Goal: Task Accomplishment & Management: Manage account settings

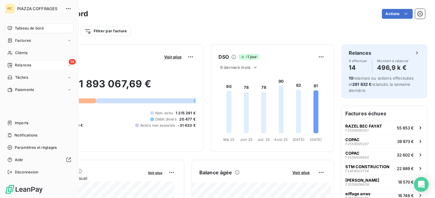
click at [23, 66] on span "Relances" at bounding box center [23, 66] width 16 height 6
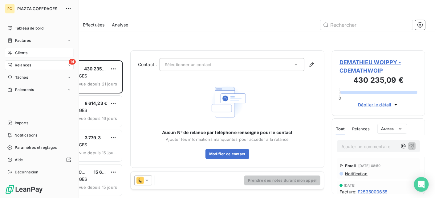
click at [24, 51] on span "Clients" at bounding box center [21, 53] width 12 height 6
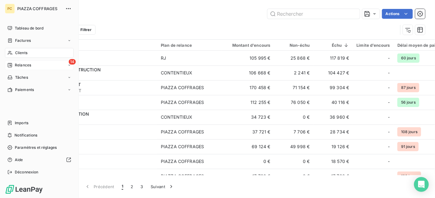
click at [22, 54] on span "Clients" at bounding box center [21, 53] width 12 height 6
click at [25, 29] on span "Tableau de bord" at bounding box center [29, 29] width 29 height 6
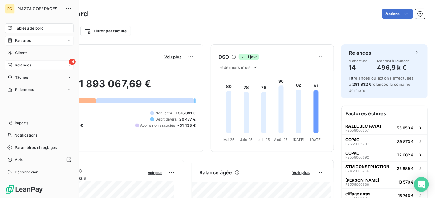
click at [38, 41] on div "Factures" at bounding box center [39, 41] width 69 height 10
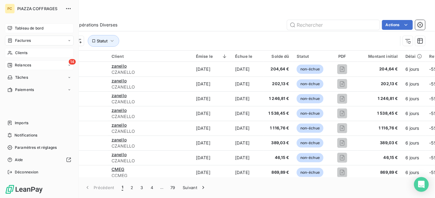
click at [18, 54] on span "Clients" at bounding box center [21, 53] width 12 height 6
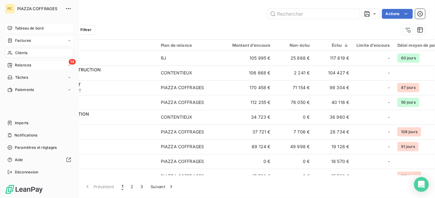
click at [28, 40] on span "Factures" at bounding box center [23, 41] width 16 height 6
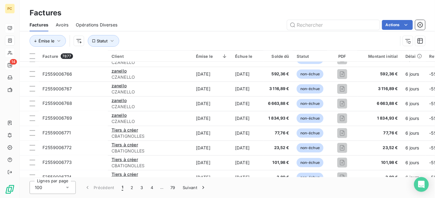
scroll to position [1364, 0]
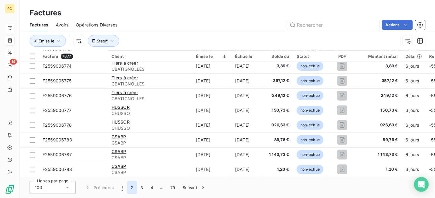
click at [131, 188] on button "2" at bounding box center [132, 187] width 10 height 13
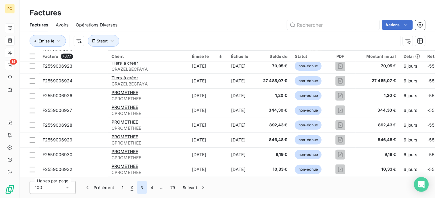
click at [141, 186] on button "3" at bounding box center [142, 187] width 10 height 13
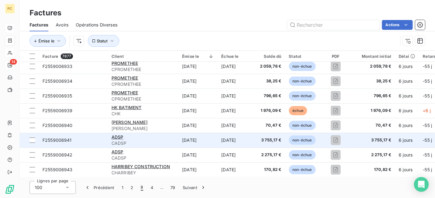
scroll to position [0, 0]
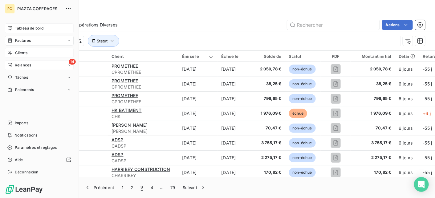
click at [21, 64] on span "Relances" at bounding box center [23, 66] width 16 height 6
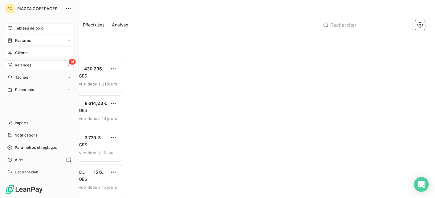
scroll to position [133, 89]
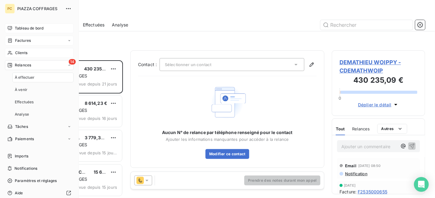
click at [39, 26] on span "Tableau de bord" at bounding box center [29, 29] width 29 height 6
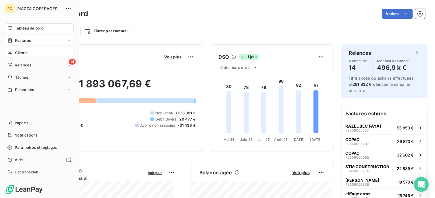
click at [22, 41] on span "Factures" at bounding box center [23, 41] width 16 height 6
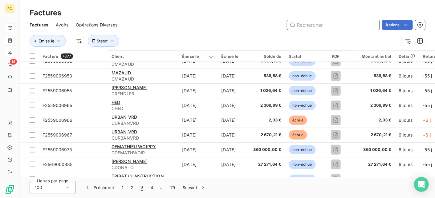
scroll to position [246, 0]
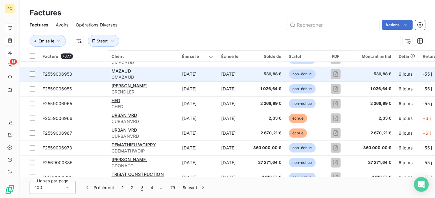
click at [130, 77] on span "CMAZAUD" at bounding box center [142, 77] width 63 height 6
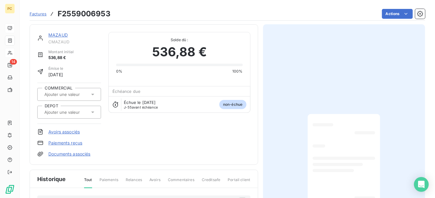
scroll to position [2, 0]
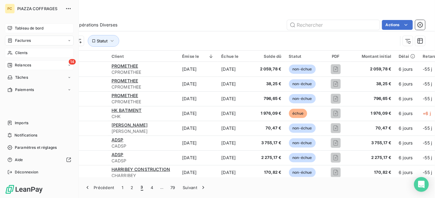
click at [17, 64] on span "Relances" at bounding box center [23, 66] width 16 height 6
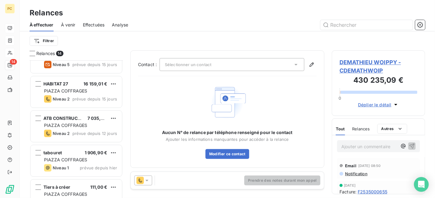
scroll to position [185, 0]
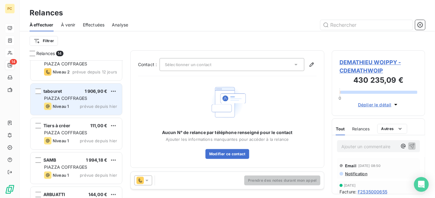
click at [75, 104] on div "Niveau 1 prévue depuis hier" at bounding box center [80, 106] width 73 height 7
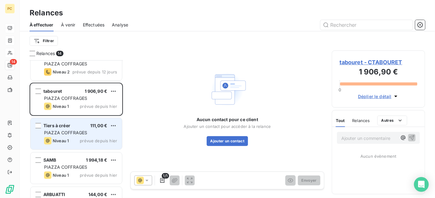
click at [72, 126] on div "Tiers à créer 111,00 €" at bounding box center [80, 126] width 73 height 6
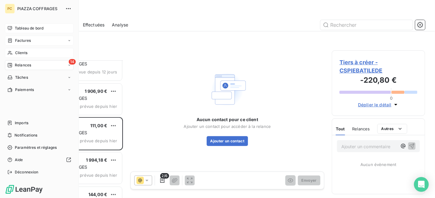
click at [30, 41] on span "Factures" at bounding box center [23, 41] width 16 height 6
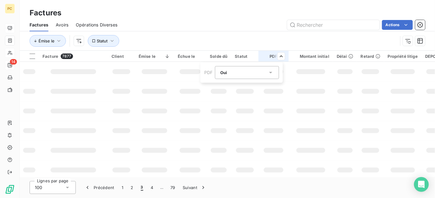
click at [271, 71] on icon at bounding box center [271, 73] width 6 height 6
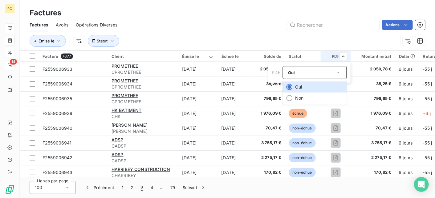
click at [237, 99] on html "PC 14 Factures Factures Avoirs Opérations Diverses Actions Émise le Statut Fact…" at bounding box center [217, 99] width 435 height 198
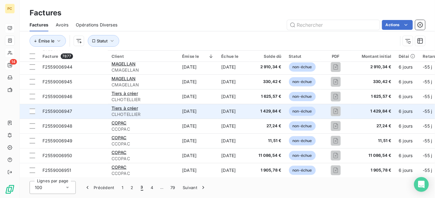
scroll to position [123, 0]
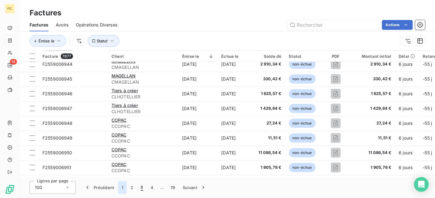
click at [124, 188] on button "1" at bounding box center [122, 187] width 9 height 13
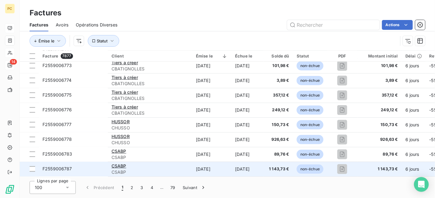
scroll to position [1364, 0]
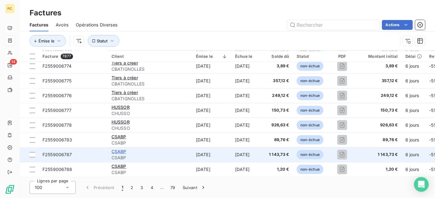
click at [122, 151] on span "CSABP" at bounding box center [118, 151] width 15 height 5
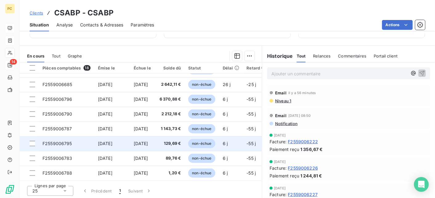
scroll to position [127, 0]
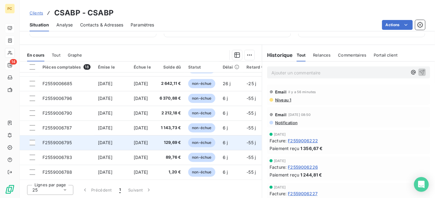
click at [112, 141] on span "[DATE]" at bounding box center [105, 142] width 14 height 5
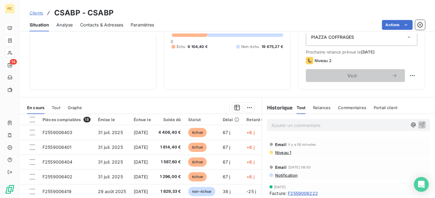
scroll to position [62, 0]
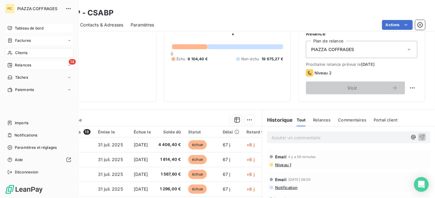
click at [21, 28] on span "Tableau de bord" at bounding box center [29, 29] width 29 height 6
